Goal: Task Accomplishment & Management: Complete application form

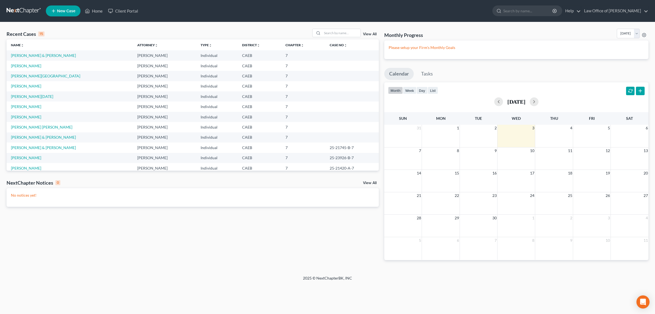
click at [62, 66] on td "[PERSON_NAME]" at bounding box center [70, 66] width 126 height 10
click at [41, 64] on link "[PERSON_NAME]" at bounding box center [26, 65] width 30 height 5
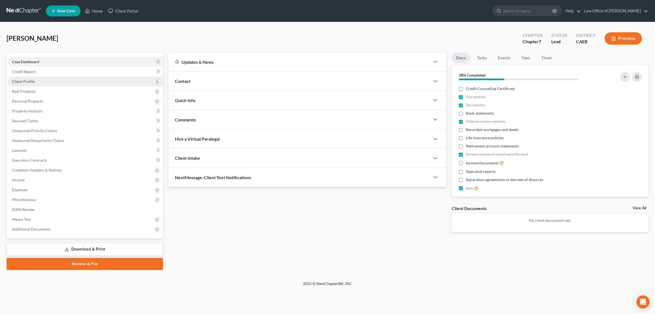
click at [42, 79] on span "Client Profile" at bounding box center [85, 81] width 155 height 10
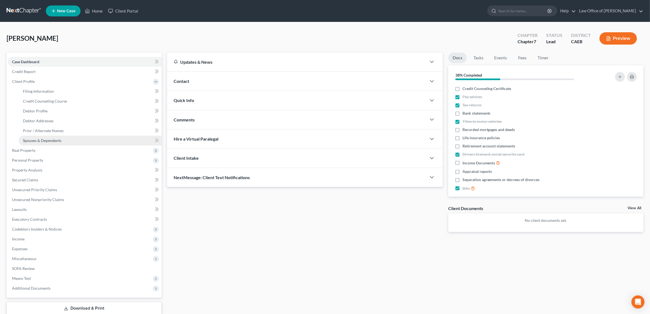
click at [55, 138] on span "Spouses & Dependents" at bounding box center [42, 140] width 39 height 5
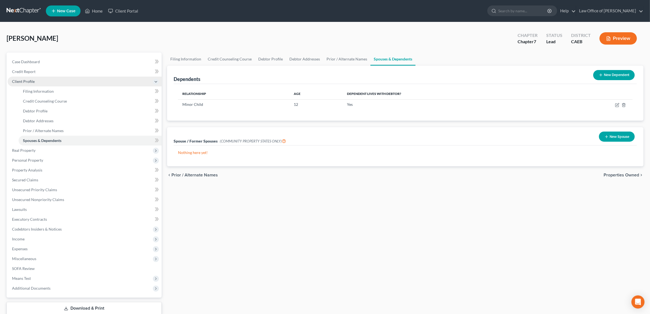
click at [41, 79] on span "Client Profile" at bounding box center [85, 81] width 154 height 10
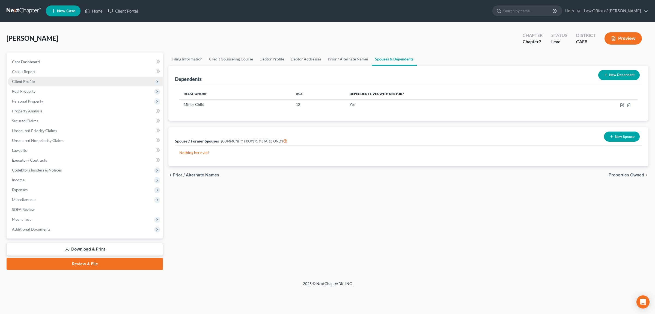
click at [49, 81] on span "Client Profile" at bounding box center [85, 81] width 155 height 10
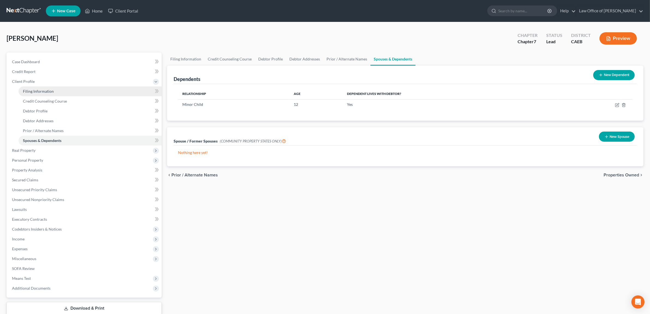
click at [51, 89] on span "Filing Information" at bounding box center [38, 91] width 31 height 5
select select "1"
select select "0"
select select "4"
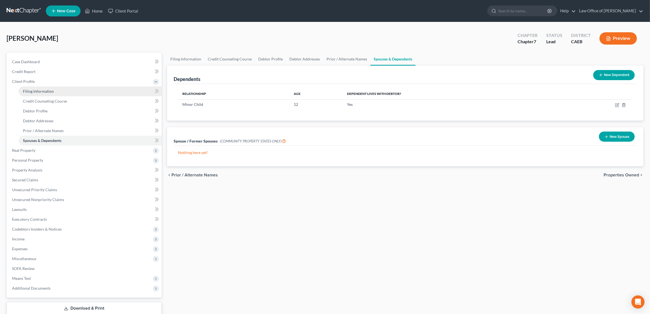
select select "0"
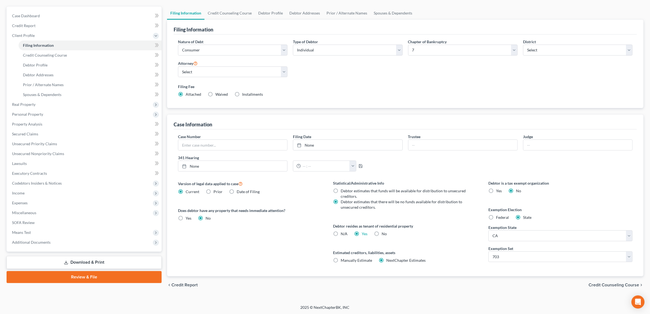
scroll to position [46, 0]
click at [618, 283] on span "Credit Counseling Course" at bounding box center [614, 284] width 51 height 4
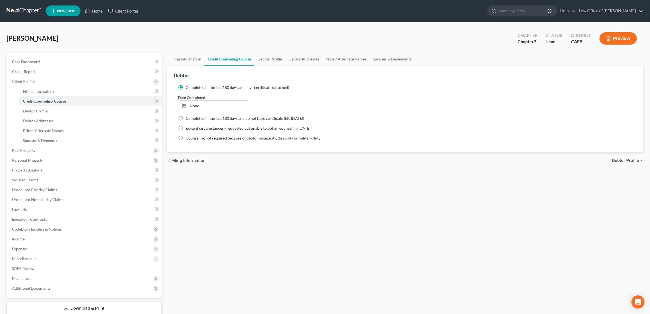
click at [615, 159] on span "Debtor Profile" at bounding box center [625, 160] width 27 height 4
select select "0"
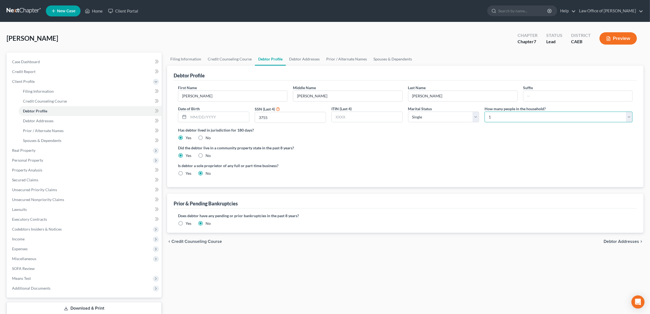
click at [628, 116] on select "Select 1 2 3 4 5 6 7 8 9 10 11 12 13 14 15 16 17 18 19 20" at bounding box center [559, 116] width 148 height 11
select select "1"
click at [485, 111] on select "Select 1 2 3 4 5 6 7 8 9 10 11 12 13 14 15 16 17 18 19 20" at bounding box center [559, 116] width 148 height 11
click at [608, 240] on span "Debtor Addresses" at bounding box center [622, 241] width 36 height 4
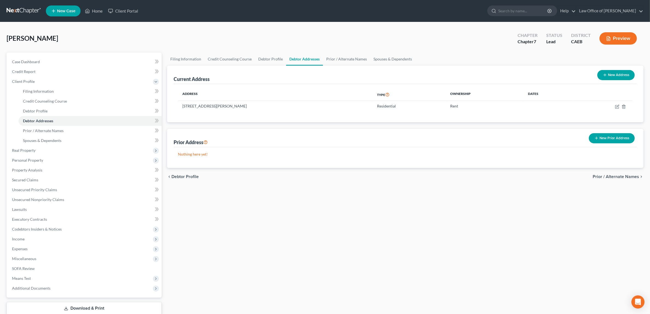
click at [611, 36] on icon "button" at bounding box center [608, 38] width 5 height 5
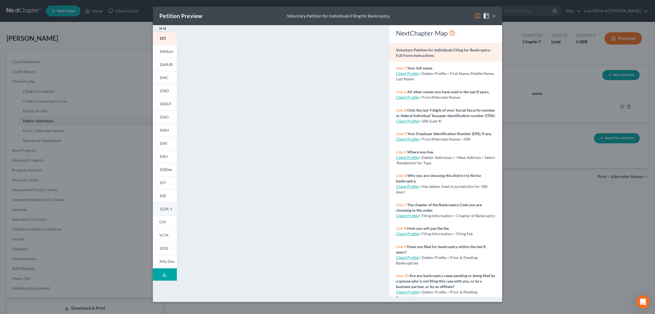
click at [162, 207] on span "122A-1" at bounding box center [165, 208] width 13 height 5
